Goal: Contribute content: Contribute content

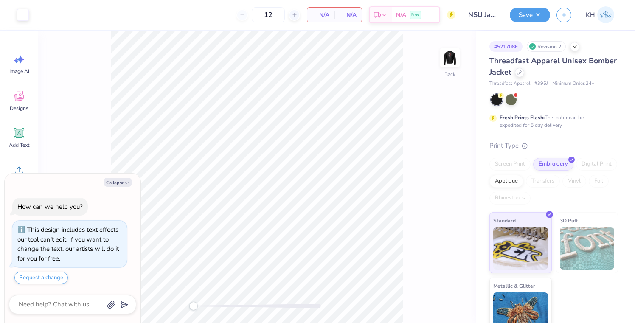
click at [459, 60] on div "Back" at bounding box center [256, 177] width 437 height 292
click at [444, 57] on img at bounding box center [450, 58] width 34 height 34
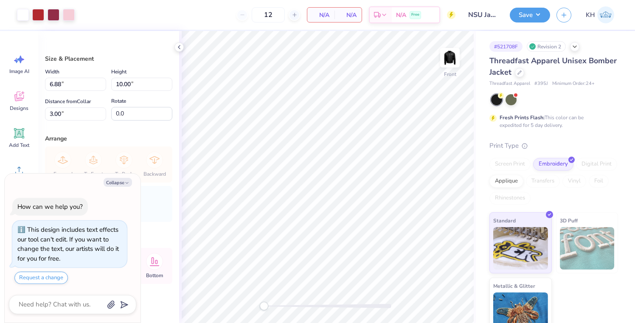
type textarea "x"
type input "6.20"
type input "9.00"
click at [118, 181] on button "Collapse" at bounding box center [118, 182] width 28 height 9
type textarea "x"
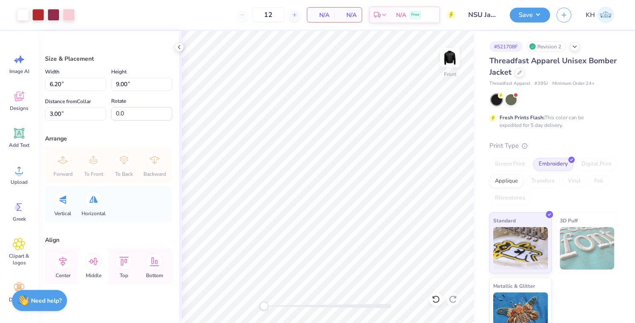
click at [90, 260] on icon at bounding box center [94, 261] width 10 height 8
click at [432, 302] on icon at bounding box center [435, 299] width 8 height 8
click at [60, 263] on icon at bounding box center [62, 261] width 17 height 17
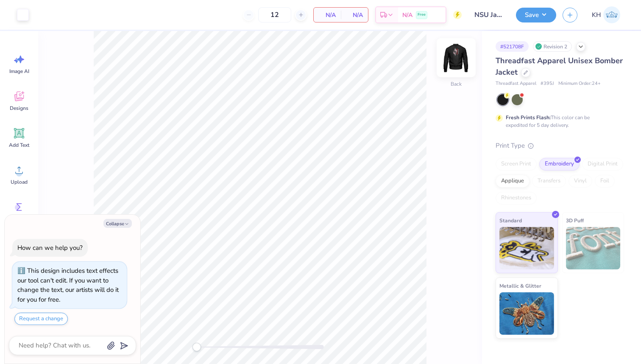
click at [453, 64] on img at bounding box center [456, 58] width 34 height 34
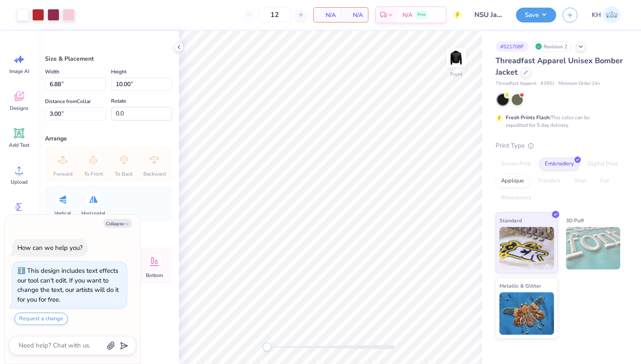
type textarea "x"
type input "6.19"
type input "8.99"
click at [123, 223] on button "Collapse" at bounding box center [118, 223] width 28 height 9
type textarea "x"
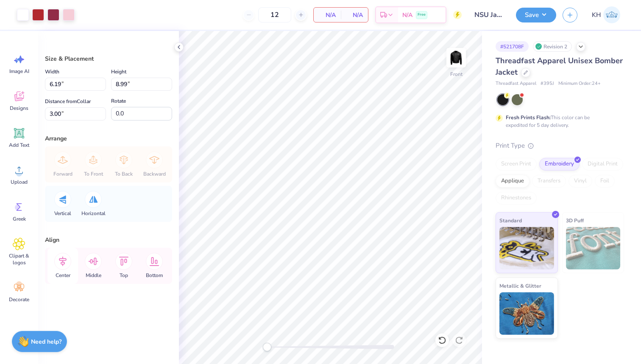
click at [60, 266] on icon at bounding box center [62, 261] width 17 height 17
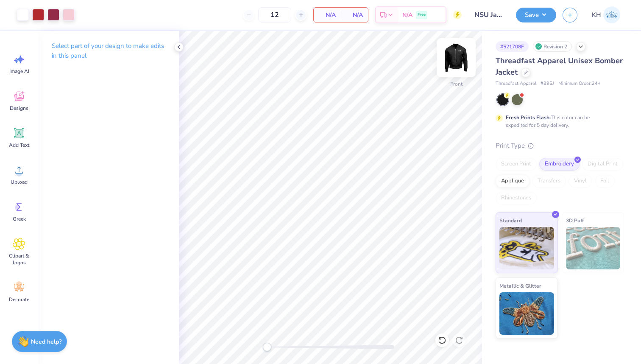
click at [460, 53] on img at bounding box center [456, 58] width 34 height 34
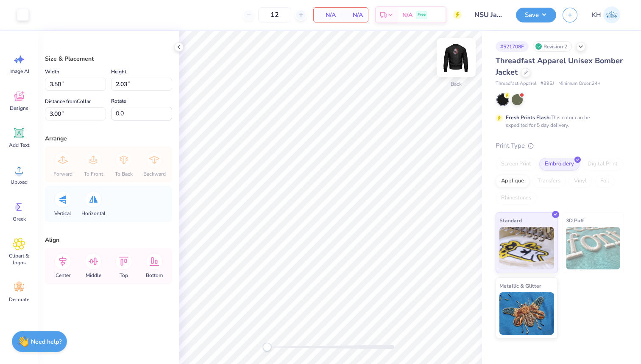
click at [456, 57] on img at bounding box center [456, 58] width 34 height 34
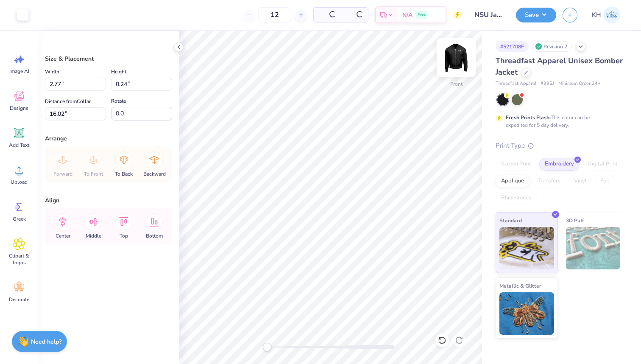
type input "2.77"
type input "0.24"
type input "11.14"
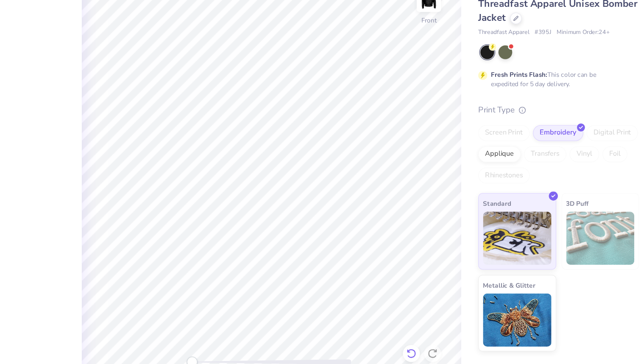
click at [445, 341] on icon at bounding box center [442, 340] width 8 height 8
click at [444, 341] on icon at bounding box center [442, 340] width 8 height 8
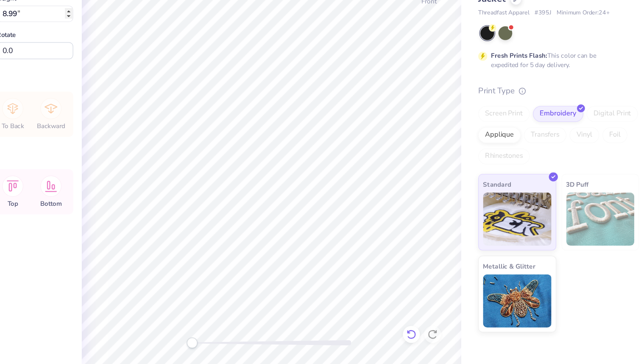
click at [442, 338] on icon at bounding box center [442, 340] width 8 height 8
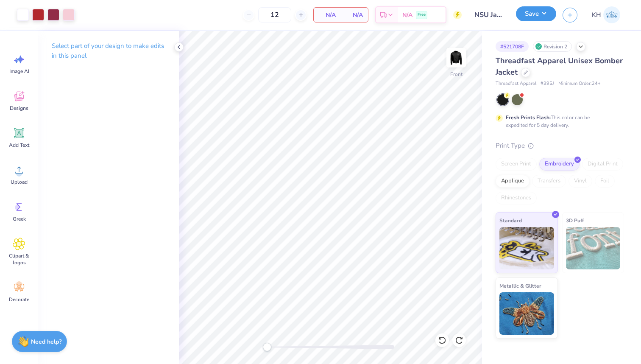
click at [543, 14] on button "Save" at bounding box center [536, 13] width 40 height 15
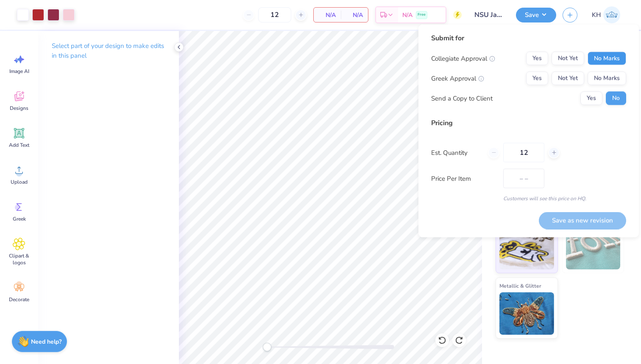
click at [600, 63] on button "No Marks" at bounding box center [607, 59] width 39 height 14
click at [607, 83] on button "No Marks" at bounding box center [607, 79] width 39 height 14
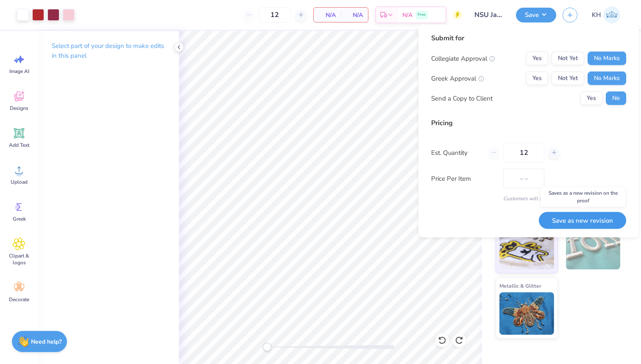
click at [572, 221] on button "Save as new revision" at bounding box center [582, 220] width 87 height 17
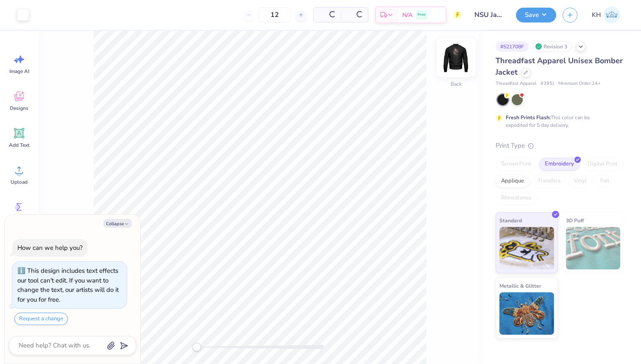
click at [451, 66] on img at bounding box center [456, 58] width 34 height 34
click at [453, 70] on img at bounding box center [456, 58] width 34 height 34
type textarea "x"
click at [457, 64] on img at bounding box center [456, 58] width 34 height 34
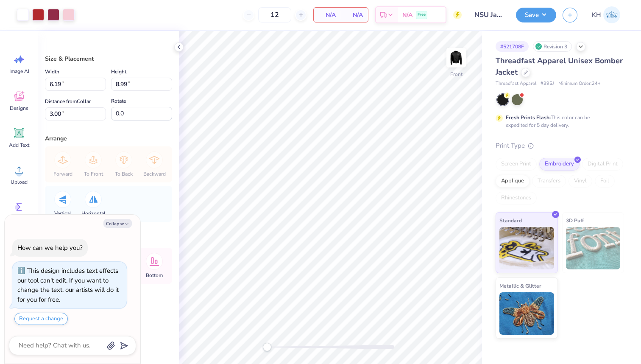
type textarea "x"
type input "7.57"
type input "11.00"
click at [114, 223] on button "Collapse" at bounding box center [118, 223] width 28 height 9
type textarea "x"
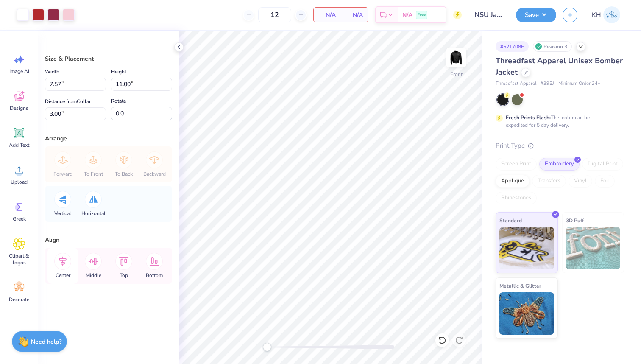
click at [63, 259] on icon at bounding box center [62, 261] width 17 height 17
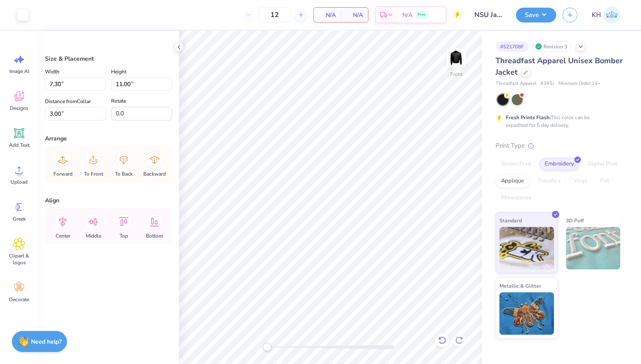
click at [442, 339] on icon at bounding box center [442, 340] width 8 height 8
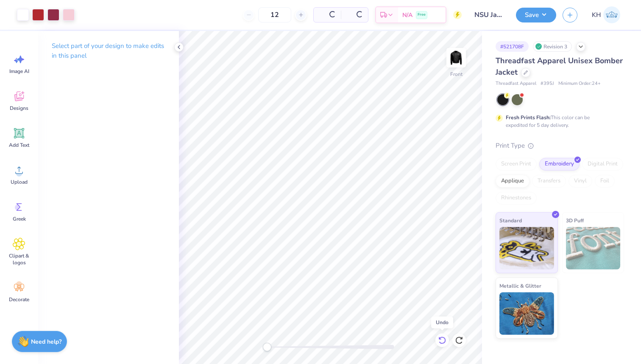
click at [442, 339] on icon at bounding box center [442, 340] width 8 height 8
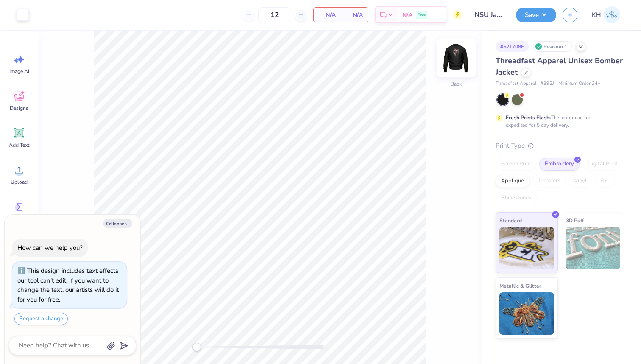
click at [453, 62] on img at bounding box center [456, 58] width 34 height 34
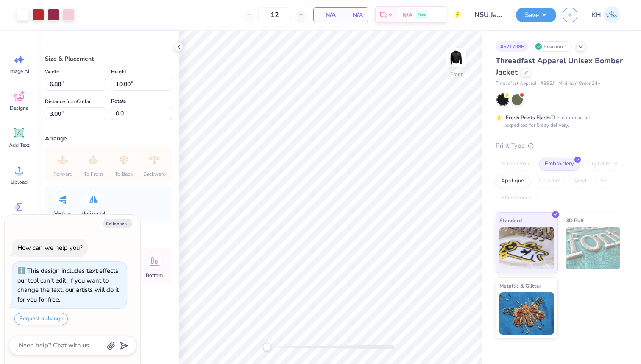
type textarea "x"
type input "7.58"
type input "11.00"
click at [120, 222] on button "Collapse" at bounding box center [118, 223] width 28 height 9
type textarea "x"
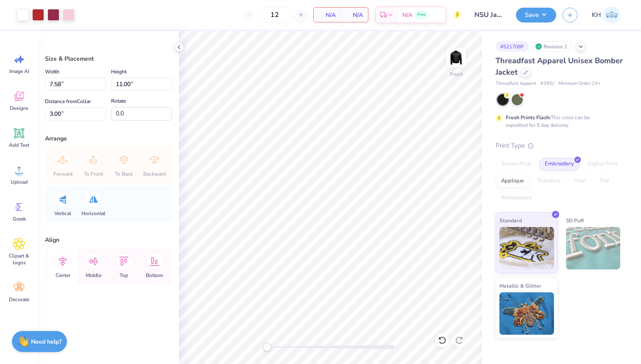
click at [65, 257] on icon at bounding box center [62, 261] width 17 height 17
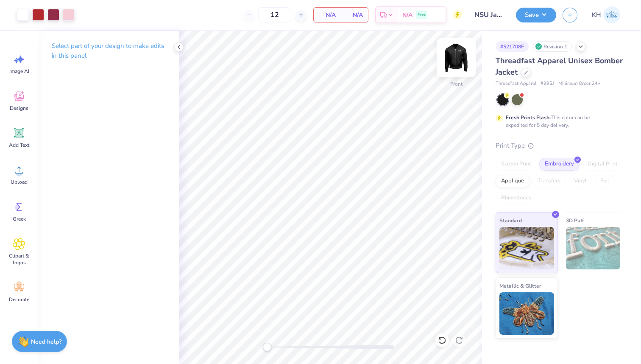
click at [454, 59] on img at bounding box center [456, 58] width 34 height 34
click at [544, 19] on button "Save" at bounding box center [536, 13] width 40 height 15
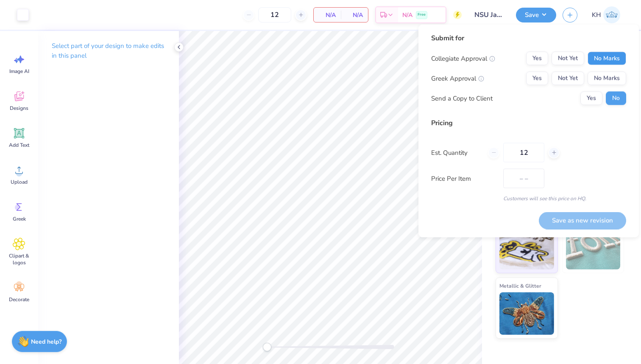
click at [602, 63] on button "No Marks" at bounding box center [607, 59] width 39 height 14
click at [606, 77] on button "No Marks" at bounding box center [607, 79] width 39 height 14
click at [574, 221] on button "Save as new revision" at bounding box center [582, 220] width 87 height 17
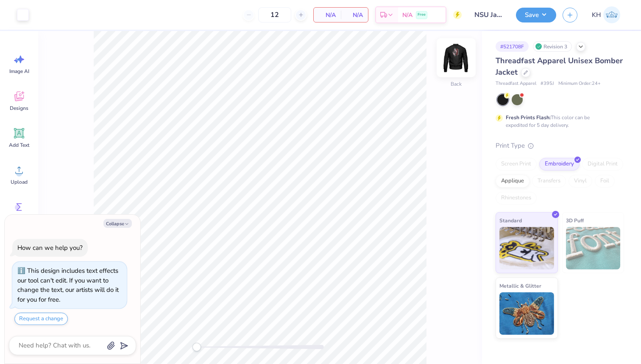
click at [461, 56] on img at bounding box center [456, 58] width 34 height 34
click at [460, 60] on img at bounding box center [456, 58] width 34 height 34
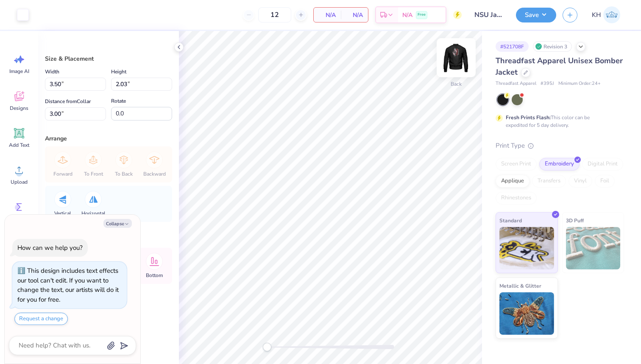
click at [454, 60] on img at bounding box center [456, 58] width 34 height 34
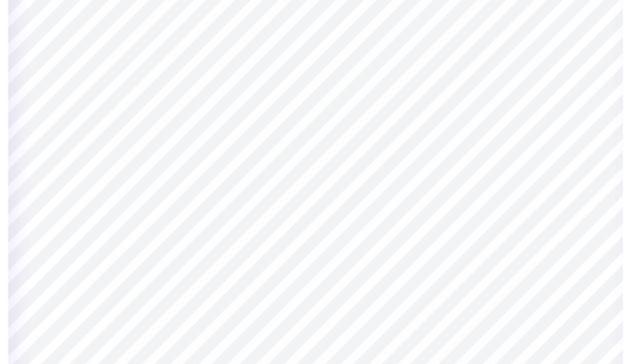
type textarea "x"
type input "12.85"
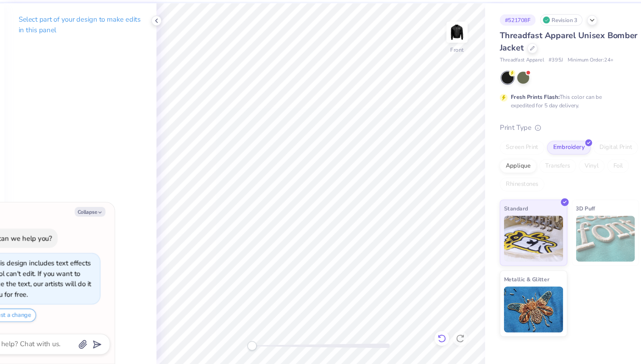
click at [440, 340] on icon at bounding box center [442, 340] width 8 height 8
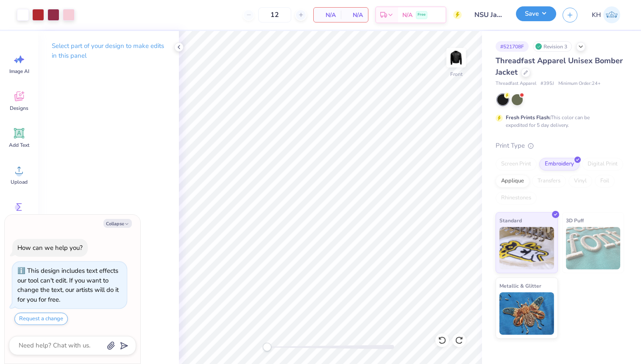
click at [547, 14] on button "Save" at bounding box center [536, 13] width 40 height 15
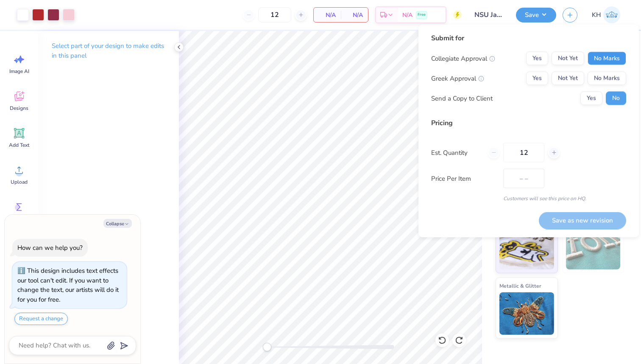
click at [597, 60] on button "No Marks" at bounding box center [607, 59] width 39 height 14
click at [603, 76] on button "No Marks" at bounding box center [607, 79] width 39 height 14
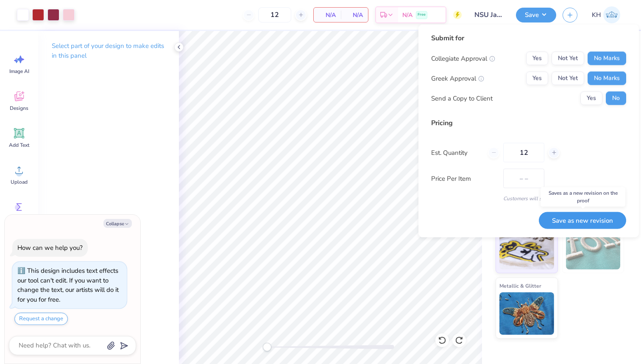
click at [566, 220] on button "Save as new revision" at bounding box center [582, 220] width 87 height 17
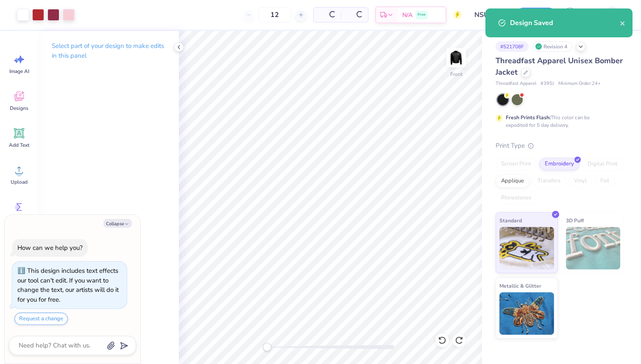
type textarea "x"
